Goal: Transaction & Acquisition: Book appointment/travel/reservation

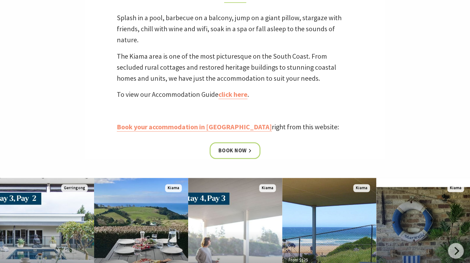
scroll to position [206, 0]
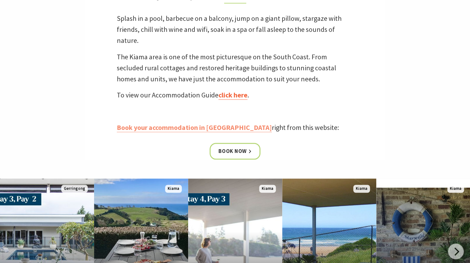
click at [235, 96] on link "click here" at bounding box center [232, 95] width 29 height 9
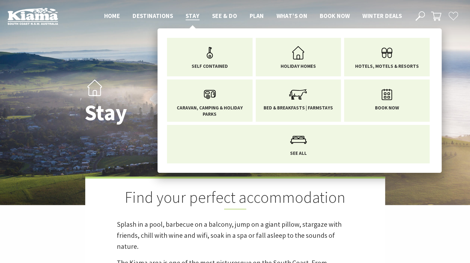
click at [192, 11] on li "Stay Self Contained Holiday Homes Hotels, Motels & Resorts Caravan, Camping & H…" at bounding box center [192, 15] width 14 height 9
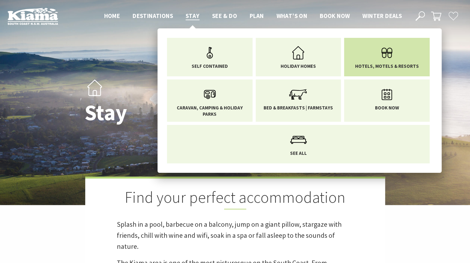
click at [386, 54] on icon "Main Menu" at bounding box center [386, 53] width 21 height 21
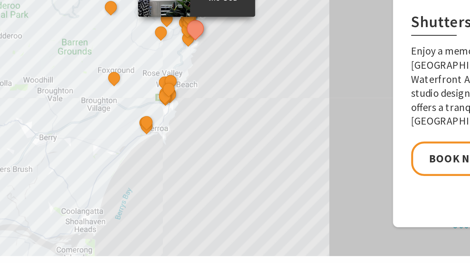
scroll to position [312, 0]
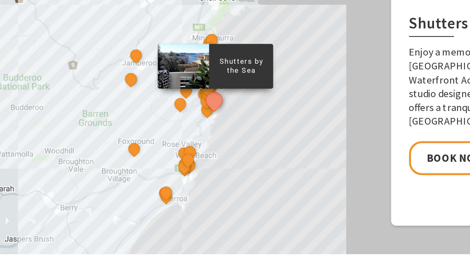
drag, startPoint x: 226, startPoint y: 80, endPoint x: 235, endPoint y: 116, distance: 37.5
click at [235, 116] on div "Shutters by the Sea The Sebel Kiama Seaside Escape 1 Kiama Coast Holiday Parks …" at bounding box center [235, 73] width 470 height 227
click at [261, 91] on div "Shutters by the Sea The Sebel Kiama Seaside Escape 1 Kiama Coast Holiday Parks …" at bounding box center [472, 231] width 474 height 316
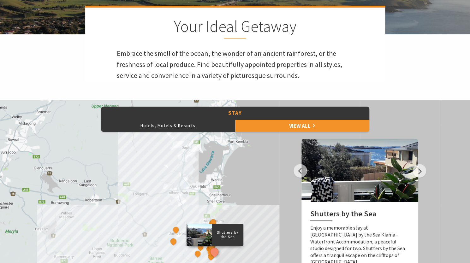
scroll to position [170, 0]
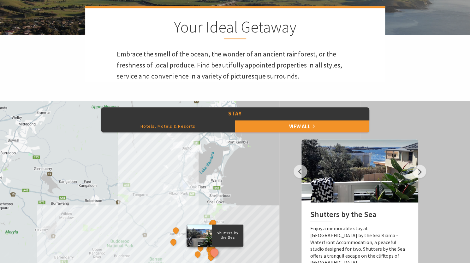
click at [198, 126] on button "Hotels, Motels & Resorts" at bounding box center [168, 126] width 134 height 13
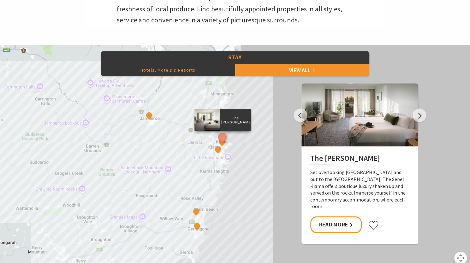
scroll to position [226, 0]
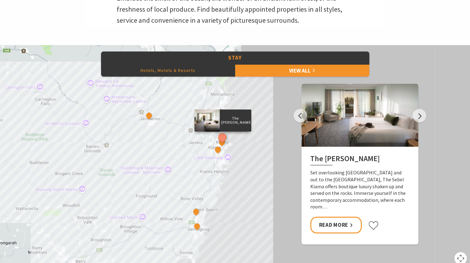
click at [234, 119] on p "The Sebel Kiama" at bounding box center [235, 120] width 32 height 10
click at [222, 143] on button "See detail about Nova Kiama" at bounding box center [222, 143] width 12 height 12
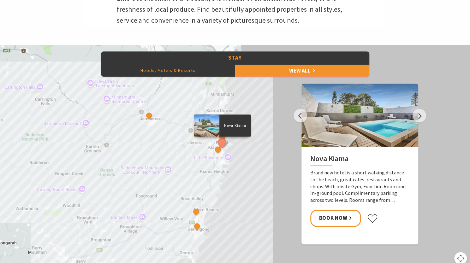
click at [360, 140] on div at bounding box center [359, 115] width 117 height 63
click at [337, 214] on link "Book Now" at bounding box center [335, 218] width 51 height 17
click at [218, 150] on button "See detail about Kiama 617 Motel" at bounding box center [218, 150] width 12 height 12
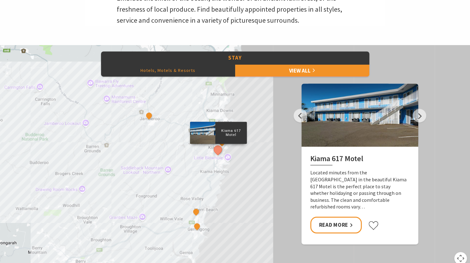
click at [258, 116] on div "The Sebel Kiama Kiama 617 Motel Park Ridge Retreat Mercure Gerringong Resort No…" at bounding box center [235, 158] width 470 height 227
click at [264, 97] on div "The Sebel Kiama Kiama 617 Motel Park Ridge Retreat Mercure Gerringong Resort No…" at bounding box center [235, 158] width 470 height 227
click at [254, 111] on div "The Sebel Kiama Kiama 617 Motel Park Ridge Retreat Mercure Gerringong Resort No…" at bounding box center [235, 158] width 470 height 227
click at [220, 118] on div "The Sebel Kiama Kiama 617 Motel Park Ridge Retreat Mercure Gerringong Resort No…" at bounding box center [235, 158] width 470 height 227
click at [223, 142] on button "See detail about Nova Kiama" at bounding box center [222, 143] width 12 height 12
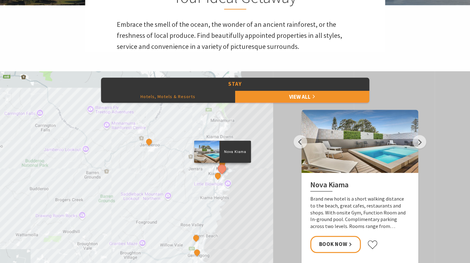
scroll to position [199, 0]
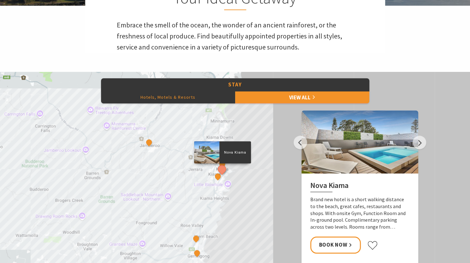
click at [189, 99] on button "Hotels, Motels & Resorts" at bounding box center [168, 97] width 134 height 13
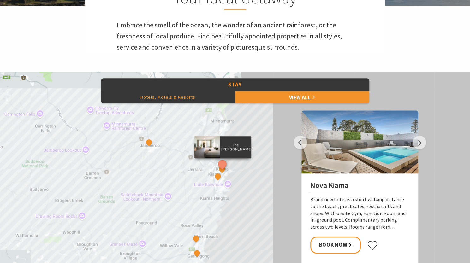
click at [264, 141] on div "The Sebel Kiama Kiama 617 Motel Park Ridge Retreat Mercure Gerringong Resort No…" at bounding box center [235, 185] width 470 height 227
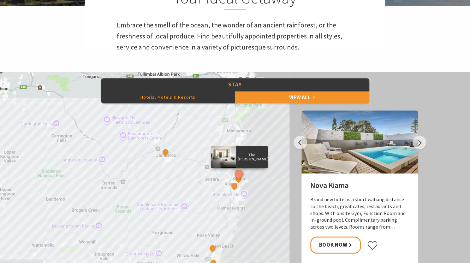
drag, startPoint x: 224, startPoint y: 143, endPoint x: 242, endPoint y: 153, distance: 19.9
click at [242, 153] on p "The Sebel Kiama" at bounding box center [252, 157] width 32 height 10
click at [267, 135] on div "The Sebel Kiama Kiama 617 Motel Park Ridge Retreat Mercure Gerringong Resort No…" at bounding box center [235, 185] width 470 height 227
click at [299, 142] on button "Previous" at bounding box center [300, 143] width 14 height 14
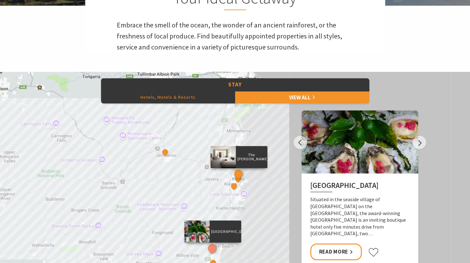
click at [238, 175] on button "See detail about The Sebel Kiama" at bounding box center [238, 174] width 12 height 12
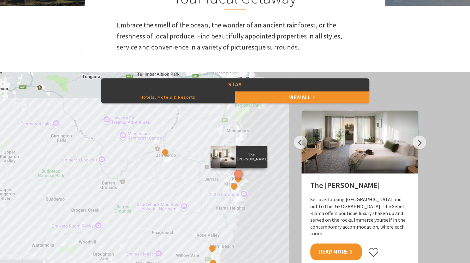
click at [328, 245] on link "Read More" at bounding box center [335, 251] width 51 height 17
click at [178, 95] on button "Hotels, Motels & Resorts" at bounding box center [168, 97] width 134 height 13
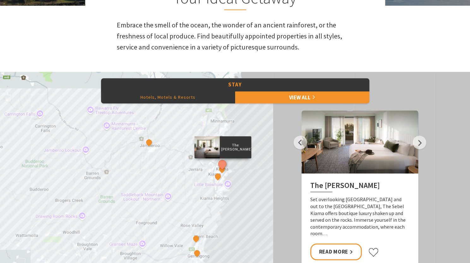
click at [287, 127] on div "The Sebel Kiama Kiama 617 Motel Park Ridge Retreat Mercure Gerringong Resort No…" at bounding box center [235, 185] width 470 height 227
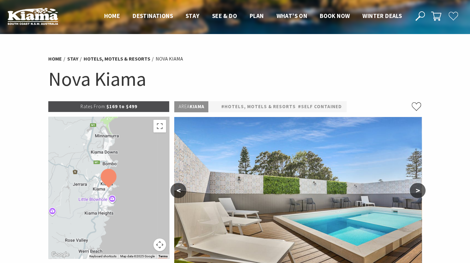
select select "3"
select select "2"
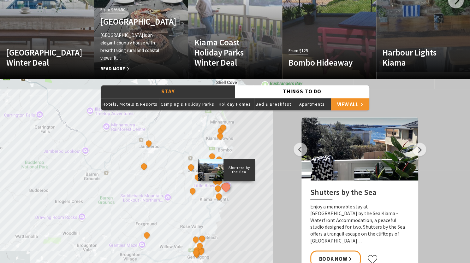
scroll to position [555, 0]
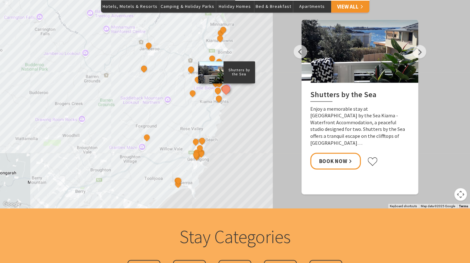
click at [231, 73] on p "Shutters by the Sea" at bounding box center [239, 72] width 32 height 10
click at [339, 153] on link "Book Now" at bounding box center [335, 161] width 51 height 17
click at [142, 7] on button "Hotels, Motels & Resorts" at bounding box center [130, 6] width 58 height 13
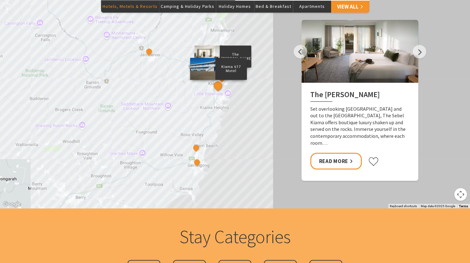
click at [216, 87] on button "See detail about Kiama 617 Motel" at bounding box center [218, 85] width 12 height 12
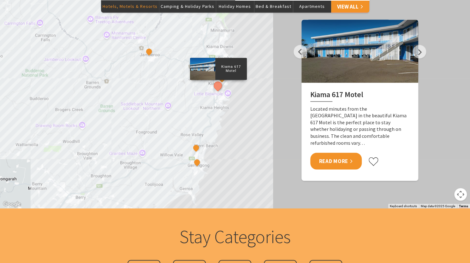
click at [333, 153] on link "Read More" at bounding box center [335, 161] width 51 height 17
click at [263, 55] on div "The Sebel Kiama Kiama 617 Motel Park Ridge Retreat Mercure Gerringong Resort No…" at bounding box center [235, 94] width 470 height 227
click at [237, 73] on p "Kiama 617 Motel" at bounding box center [231, 69] width 32 height 10
click at [265, 107] on div "The Sebel Kiama Kiama 617 Motel Park Ridge Retreat Mercure Gerringong Resort No…" at bounding box center [472, 253] width 474 height 316
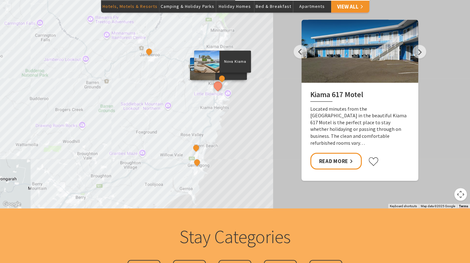
click at [224, 82] on div "Nova Kiama" at bounding box center [221, 78] width 9 height 9
click at [257, 57] on div "The Sebel Kiama Kiama 617 Motel Park Ridge Retreat Mercure Gerringong Resort No…" at bounding box center [235, 94] width 470 height 227
click at [140, 5] on button "Hotels, Motels & Resorts" at bounding box center [130, 6] width 58 height 13
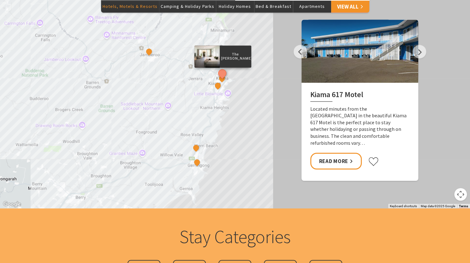
click at [234, 60] on p "The Sebel Kiama" at bounding box center [235, 56] width 32 height 10
click at [224, 53] on p "The Sebel Kiama" at bounding box center [235, 56] width 32 height 10
click at [155, 5] on button "Hotels, Motels & Resorts" at bounding box center [130, 6] width 58 height 13
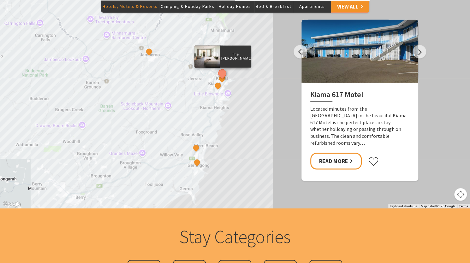
click at [135, 9] on button "Hotels, Motels & Resorts" at bounding box center [130, 6] width 58 height 13
click at [127, 10] on button "Hotels, Motels & Resorts" at bounding box center [130, 6] width 58 height 13
click at [136, 6] on button "Hotels, Motels & Resorts" at bounding box center [130, 6] width 58 height 13
click at [243, 58] on p "The Sebel Kiama" at bounding box center [235, 56] width 32 height 10
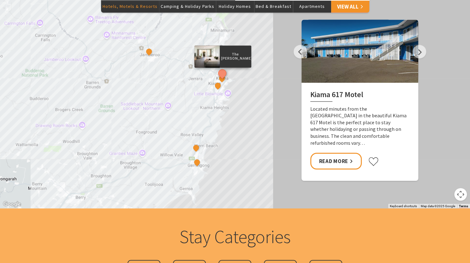
click at [117, 4] on button "Hotels, Motels & Resorts" at bounding box center [130, 6] width 58 height 13
click at [248, 61] on div "The Sebel Kiama" at bounding box center [222, 56] width 57 height 22
click at [121, 9] on button "Hotels, Motels & Resorts" at bounding box center [130, 6] width 58 height 13
click at [246, 112] on div "The Sebel Kiama Kiama 617 Motel Park Ridge Retreat Mercure Gerringong Resort No…" at bounding box center [472, 253] width 474 height 316
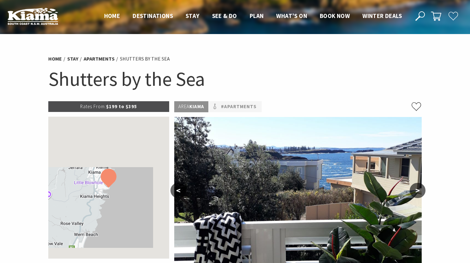
select select "3"
select select "2"
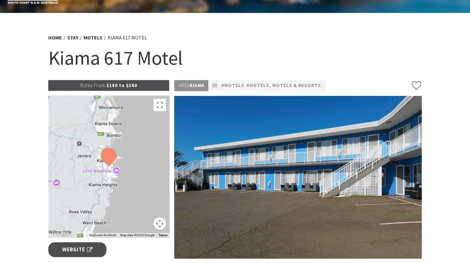
scroll to position [21, 0]
